Goal: Information Seeking & Learning: Learn about a topic

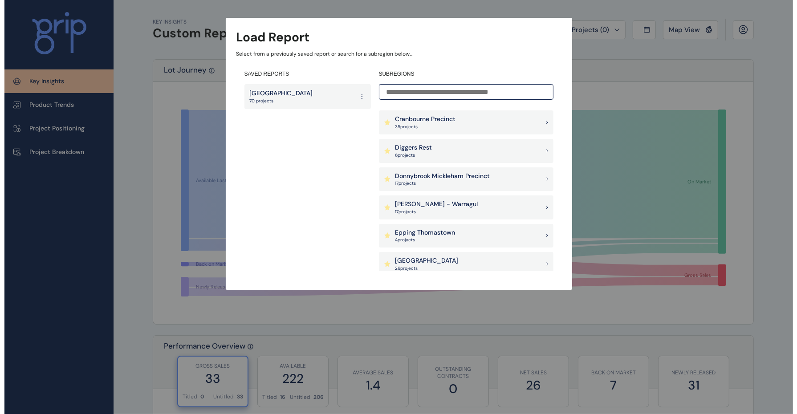
scroll to position [390, 0]
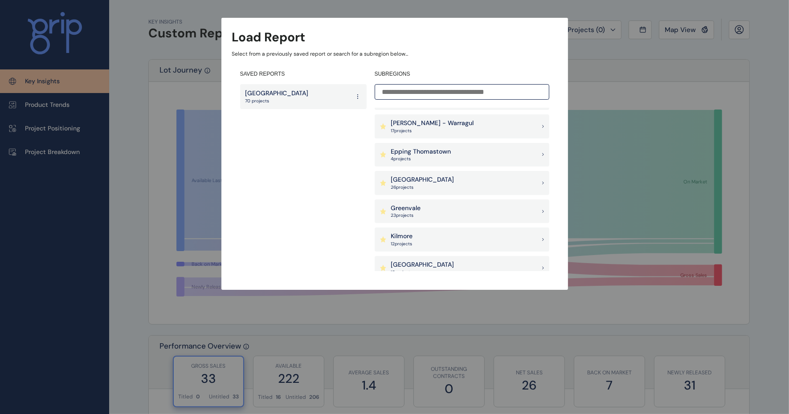
click at [437, 238] on div "Kilmore 12 project s" at bounding box center [461, 240] width 175 height 24
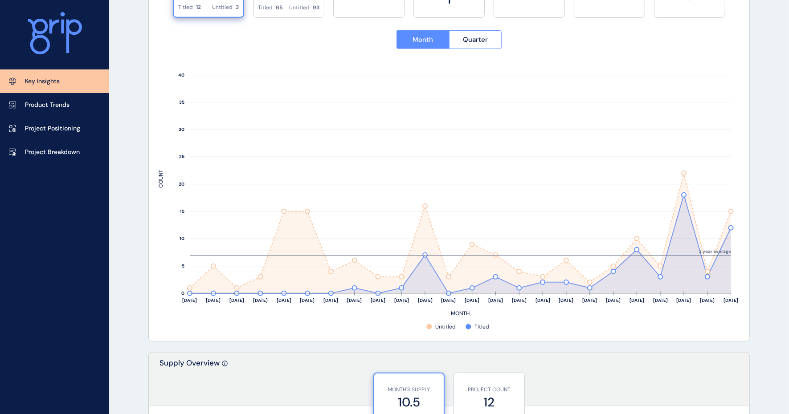
scroll to position [278, 0]
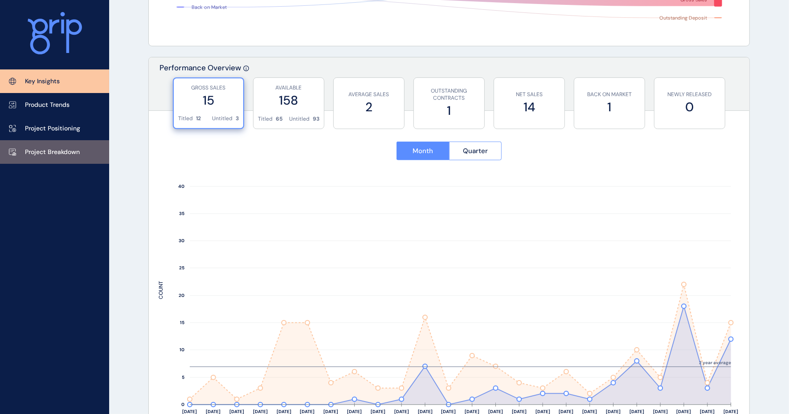
click at [47, 154] on p "Project Breakdown" at bounding box center [52, 152] width 55 height 9
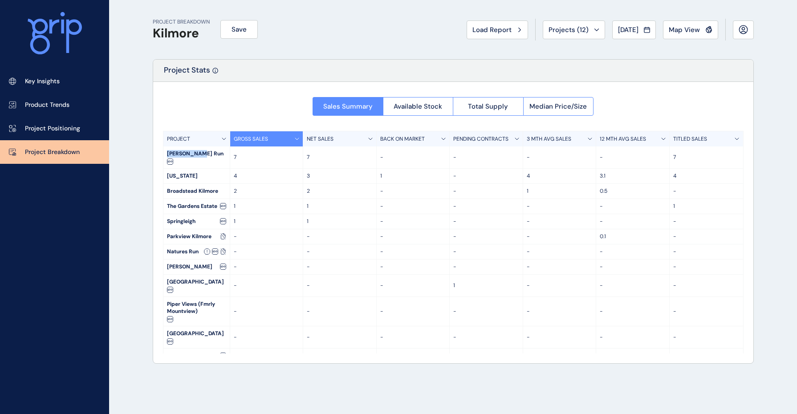
drag, startPoint x: 166, startPoint y: 151, endPoint x: 196, endPoint y: 151, distance: 29.8
click at [196, 151] on div "[PERSON_NAME] Run" at bounding box center [196, 157] width 66 height 22
drag, startPoint x: 196, startPoint y: 151, endPoint x: 184, endPoint y: 154, distance: 12.2
copy div "[PERSON_NAME] Run"
